Goal: Information Seeking & Learning: Learn about a topic

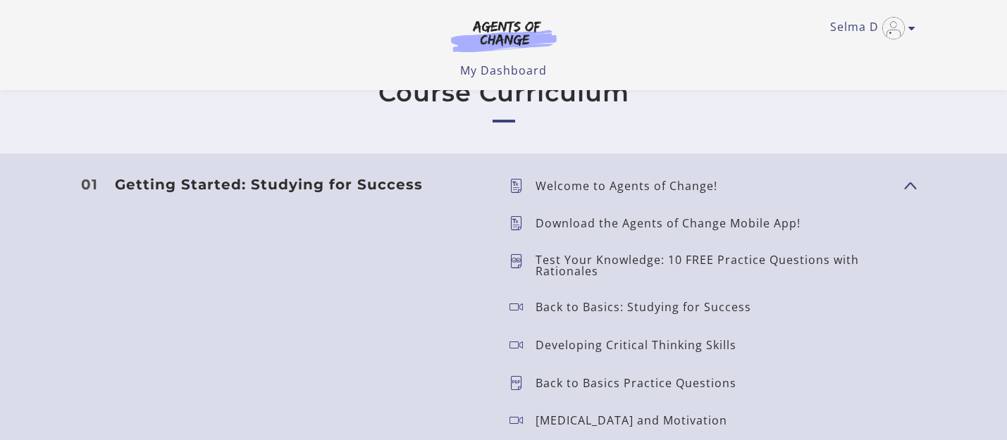
scroll to position [1166, 0]
click at [633, 184] on p "Welcome to Agents of Change!" at bounding box center [631, 187] width 193 height 11
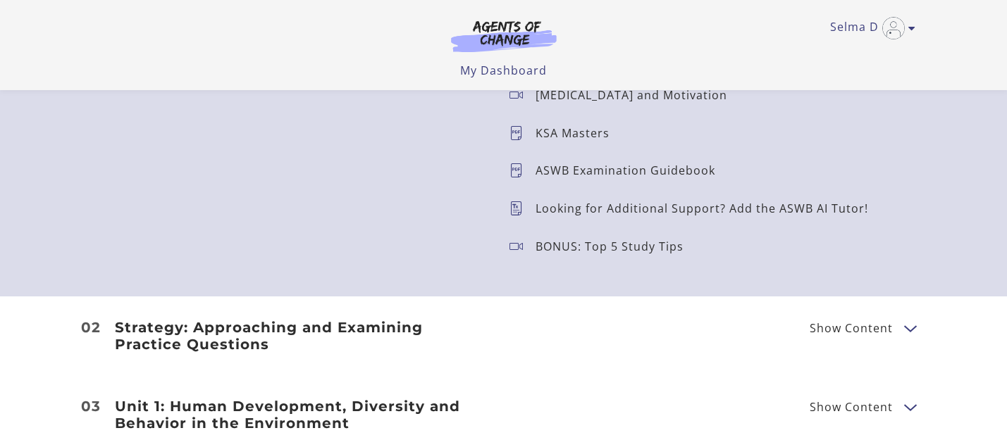
scroll to position [1539, 0]
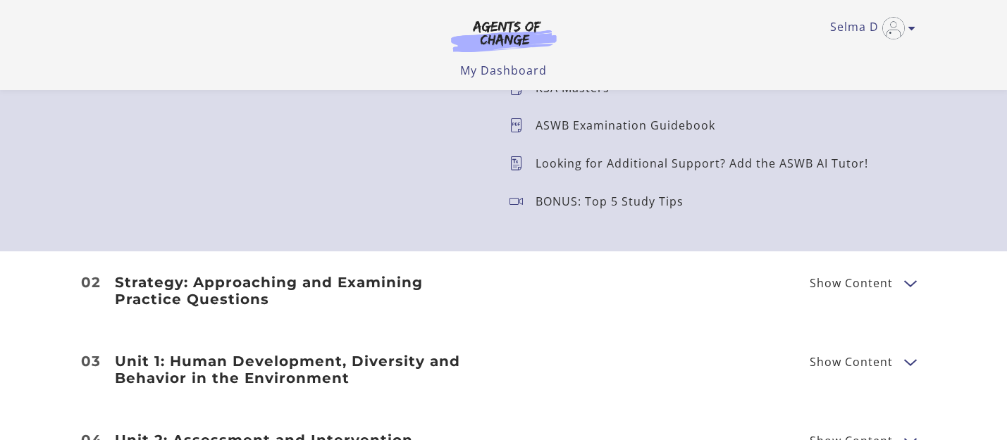
click at [859, 283] on span "Show Content" at bounding box center [851, 283] width 83 height 11
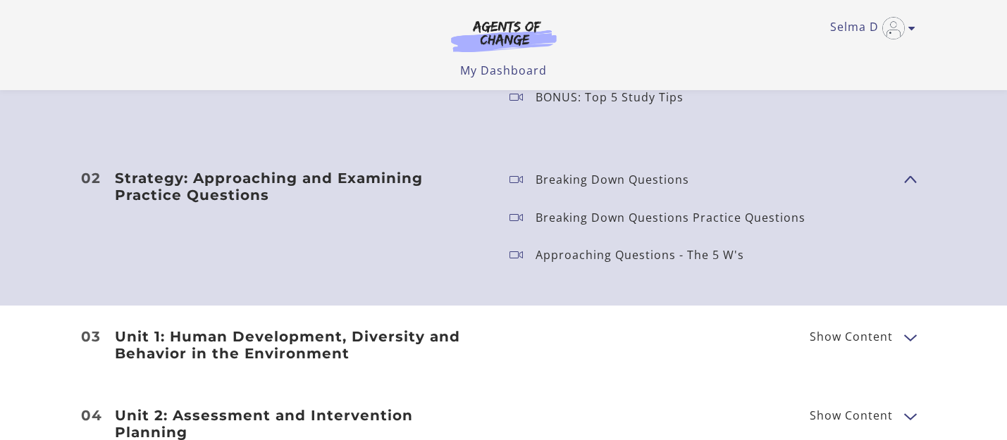
scroll to position [1733, 0]
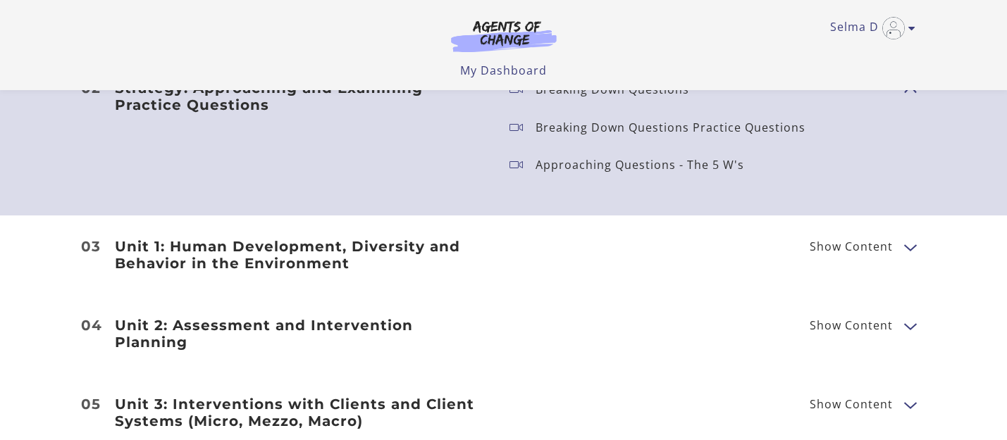
click at [706, 269] on div "Unit 1: Human Development, Diversity and Behavior in the Environment Show Conte…" at bounding box center [503, 255] width 845 height 34
click at [691, 250] on div "Unit 1: Human Development, Diversity and Behavior in the Environment Show Conte…" at bounding box center [503, 255] width 845 height 34
click at [900, 247] on span "Show Content" at bounding box center [857, 247] width 94 height 18
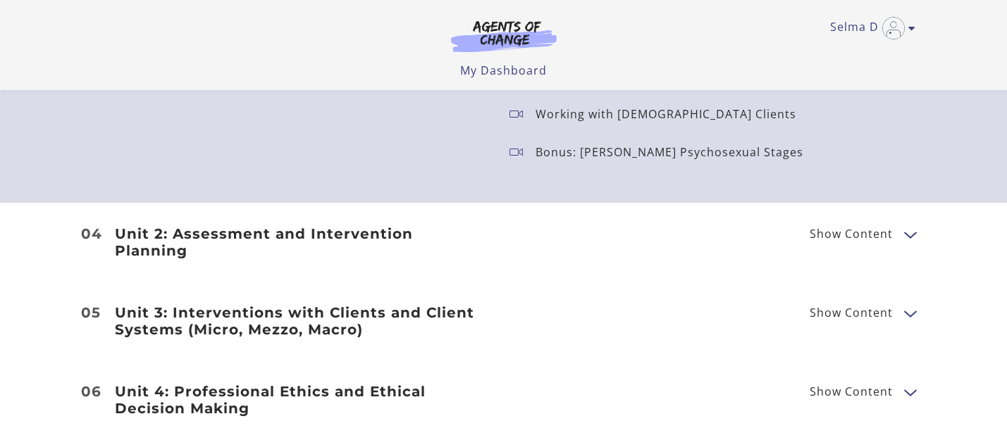
scroll to position [2346, 0]
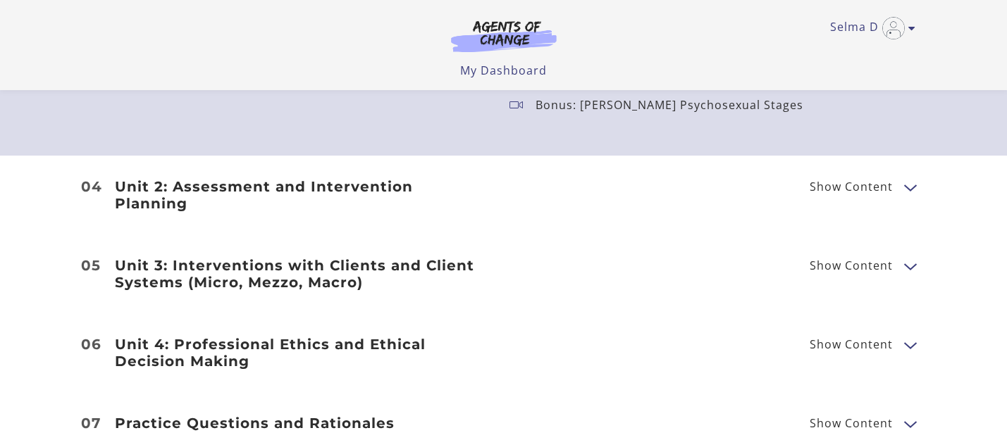
click at [858, 181] on span "Show Content" at bounding box center [851, 186] width 83 height 11
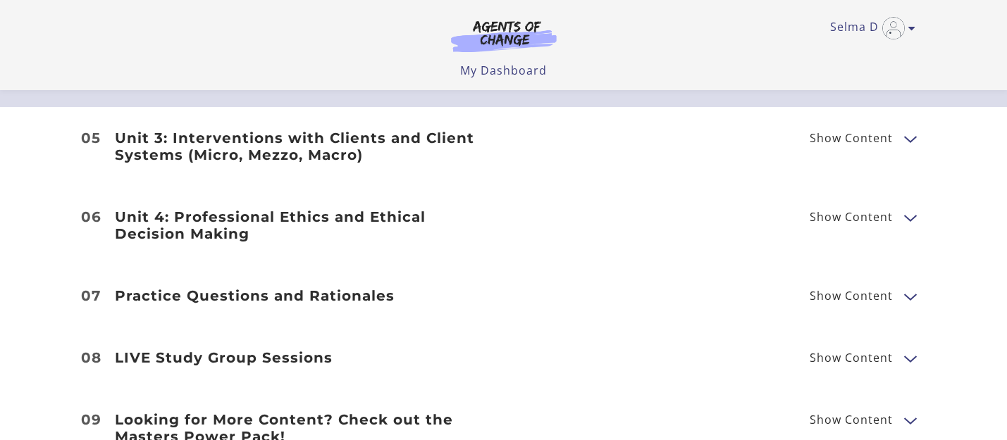
scroll to position [3086, 0]
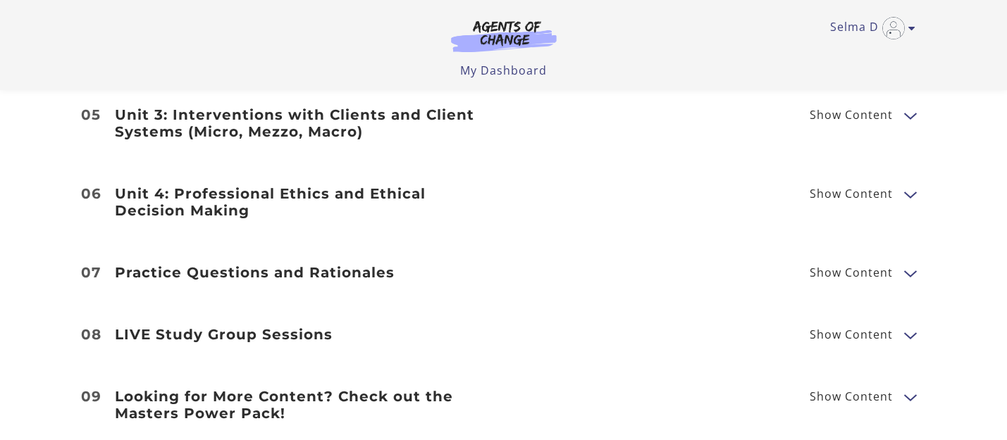
click at [841, 268] on span "Show Content" at bounding box center [851, 272] width 83 height 11
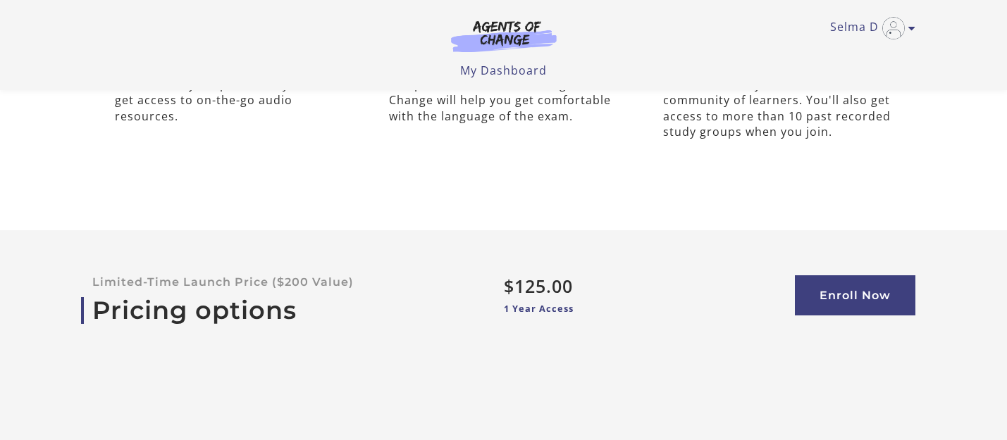
scroll to position [5948, 0]
